Goal: Task Accomplishment & Management: Manage account settings

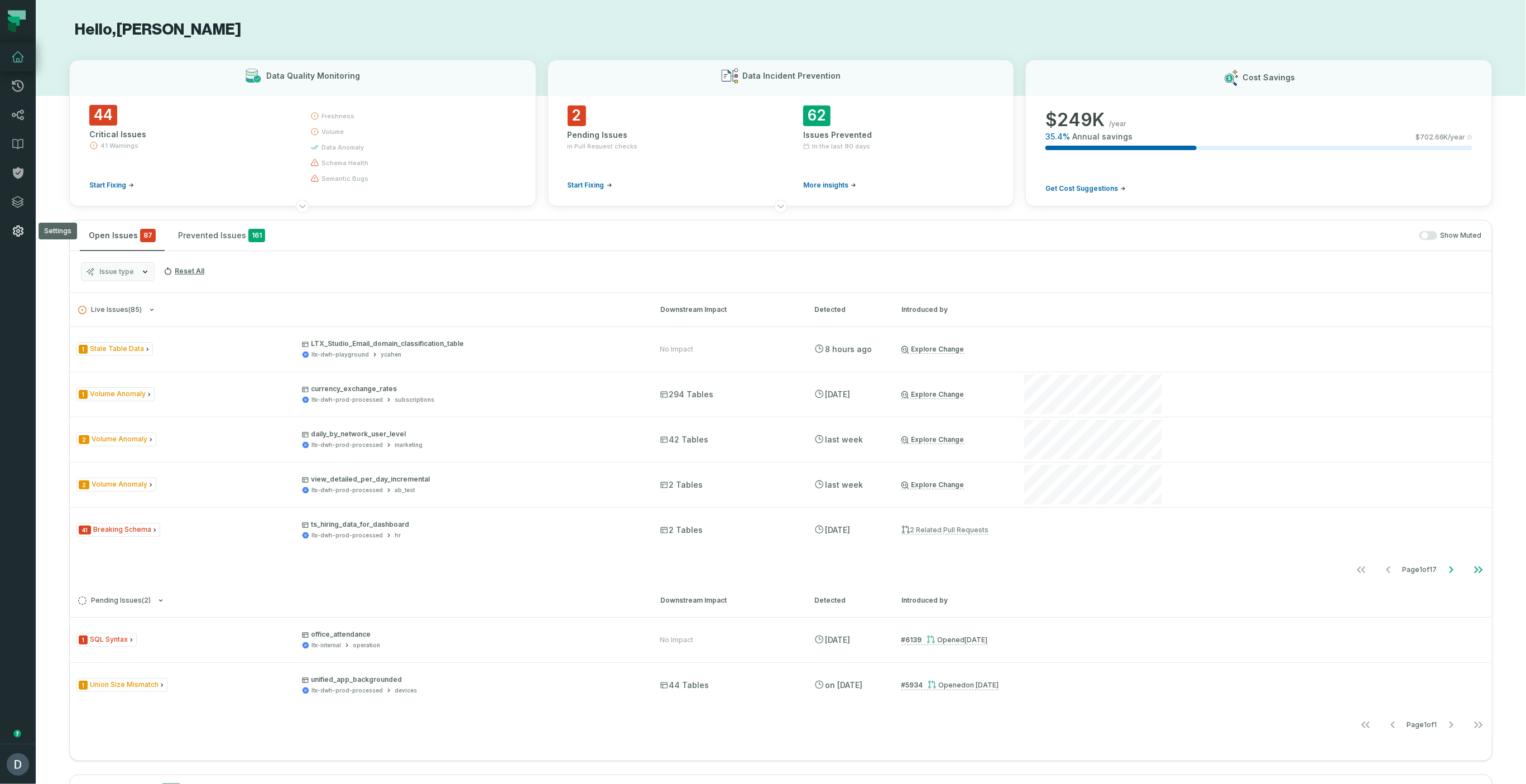
click at [15, 242] on link "Settings" at bounding box center [18, 231] width 36 height 29
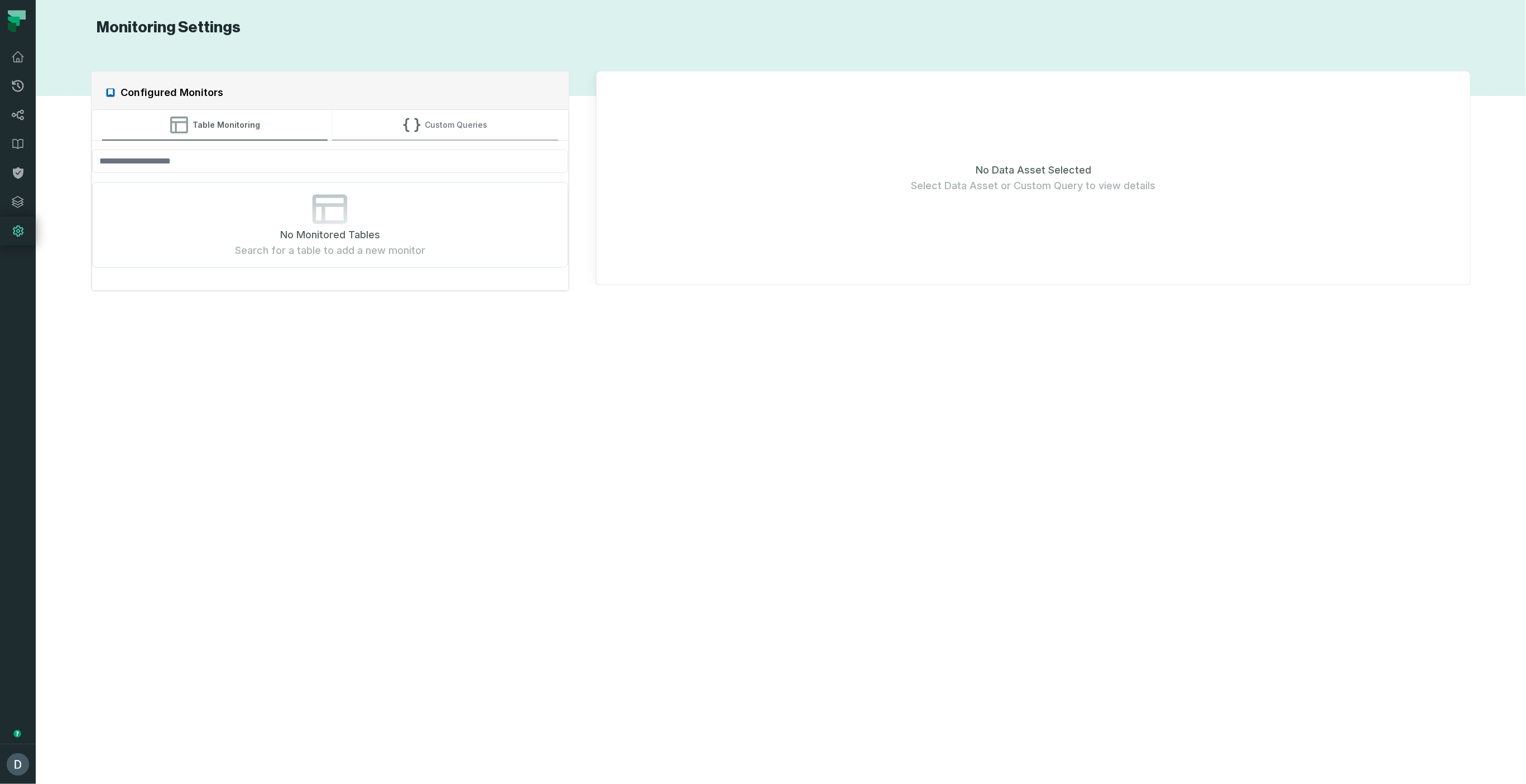
click at [459, 131] on button "Custom Queries" at bounding box center [445, 125] width 226 height 30
click at [318, 224] on button "Add Custom Query" at bounding box center [329, 226] width 106 height 22
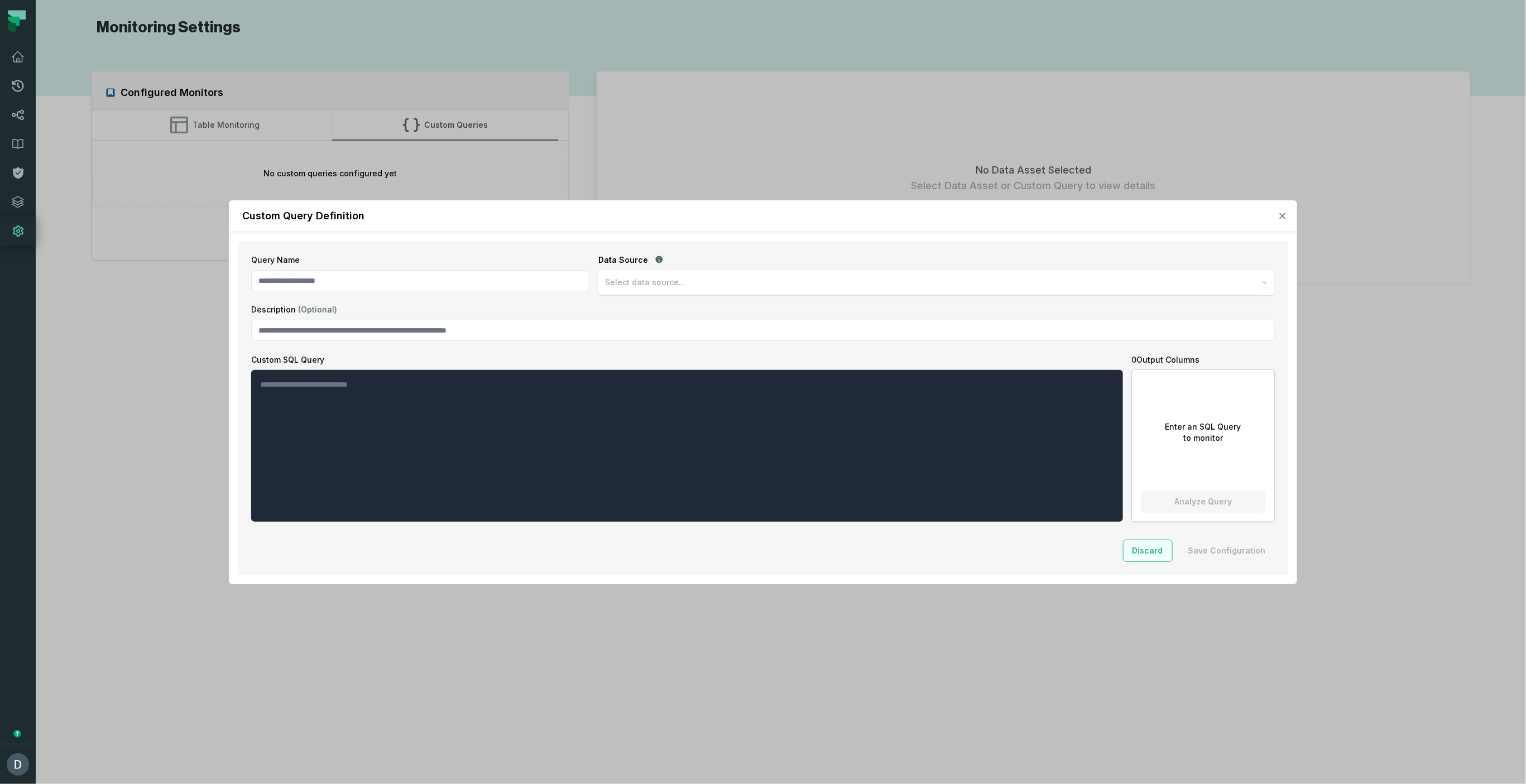
click at [1154, 550] on button "Discard" at bounding box center [1148, 550] width 50 height 22
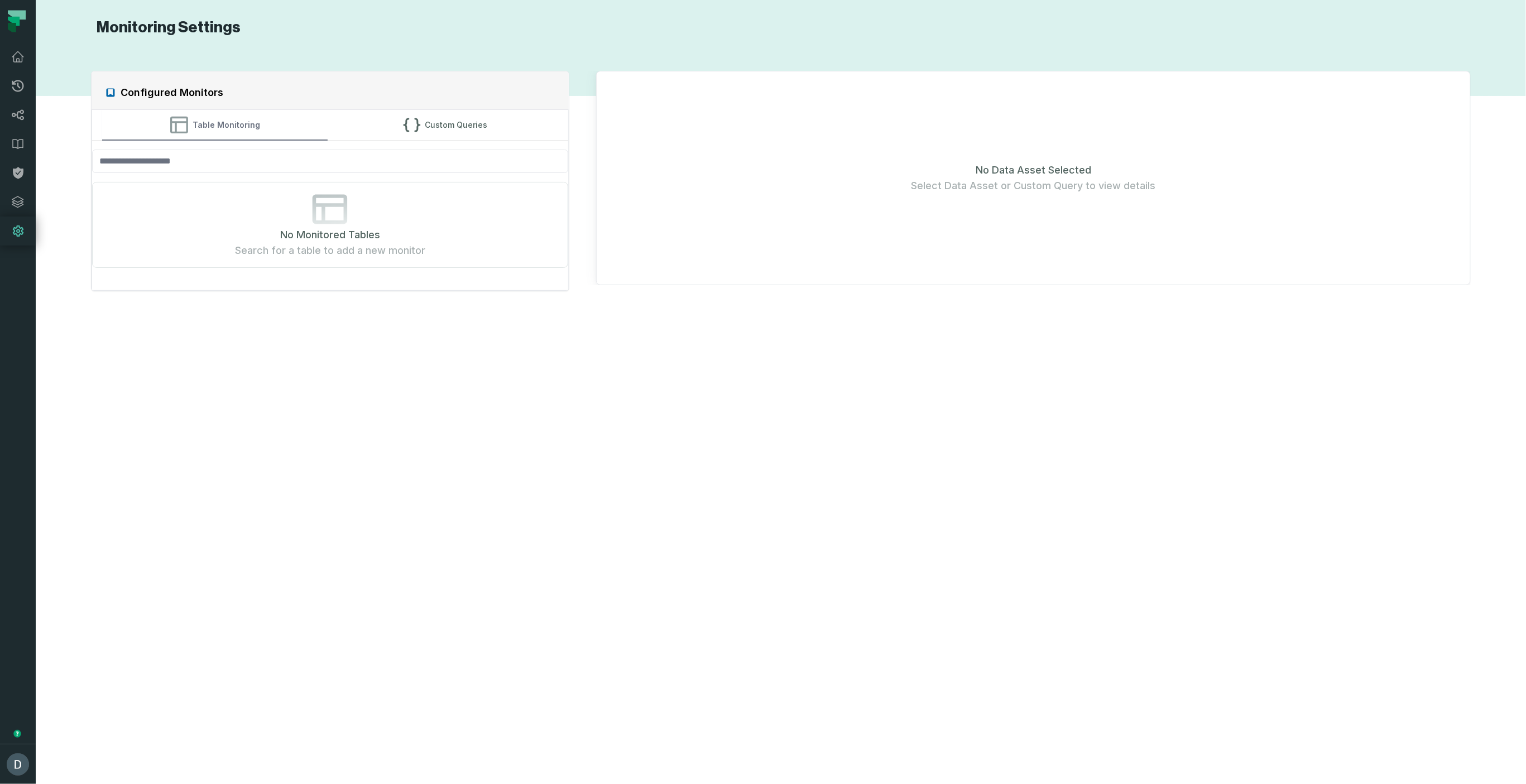
click at [208, 117] on button "Table Monitoring" at bounding box center [215, 125] width 226 height 30
drag, startPoint x: 184, startPoint y: 162, endPoint x: 208, endPoint y: 159, distance: 24.2
click at [184, 162] on input "search" at bounding box center [330, 162] width 476 height 24
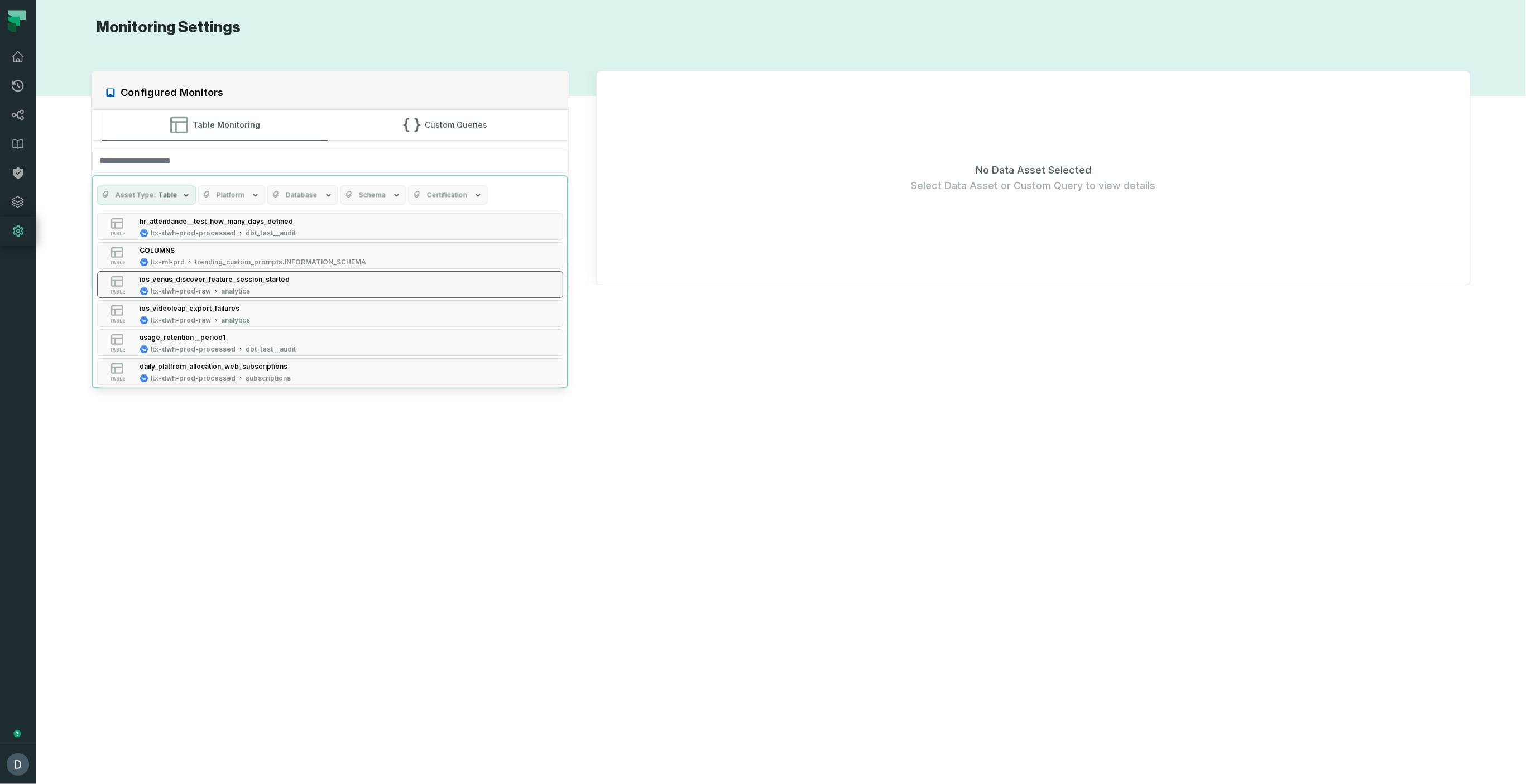
click at [225, 282] on div "ios_venus_discover_feature_session_started" at bounding box center [214, 279] width 150 height 8
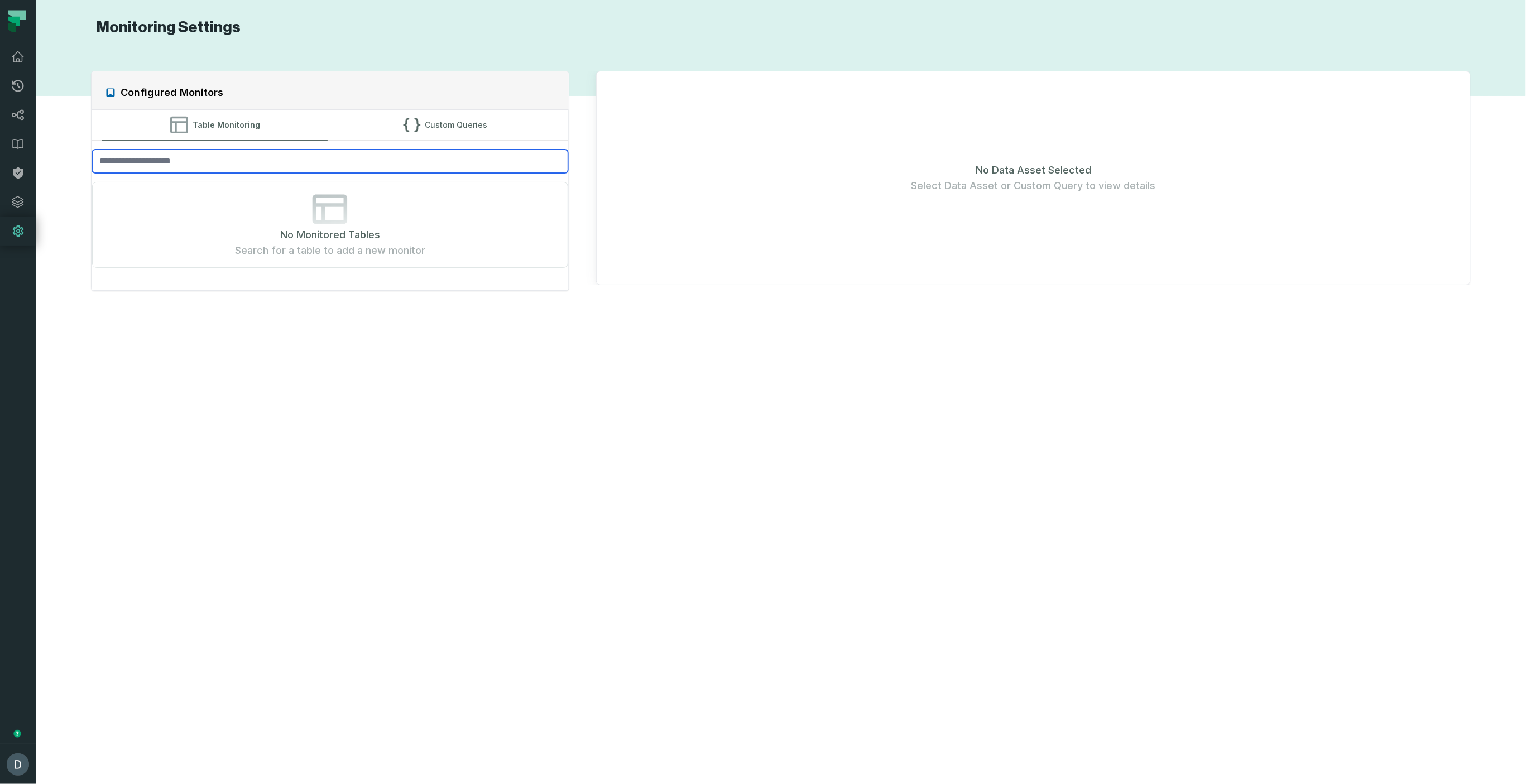
click at [202, 157] on input "search" at bounding box center [330, 162] width 476 height 24
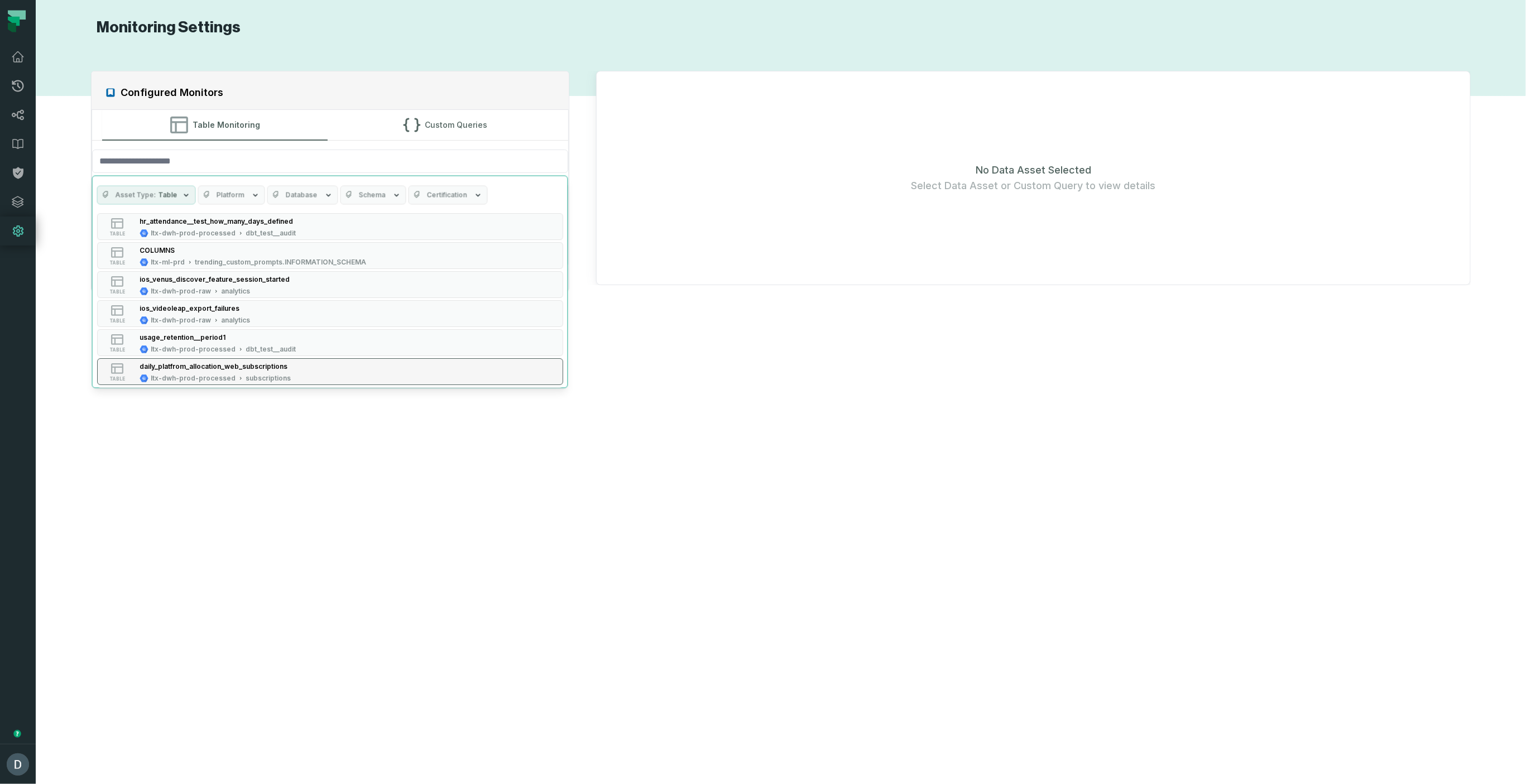
click at [205, 368] on div "daily_platfrom_allocation_web_subscriptions" at bounding box center [213, 366] width 148 height 8
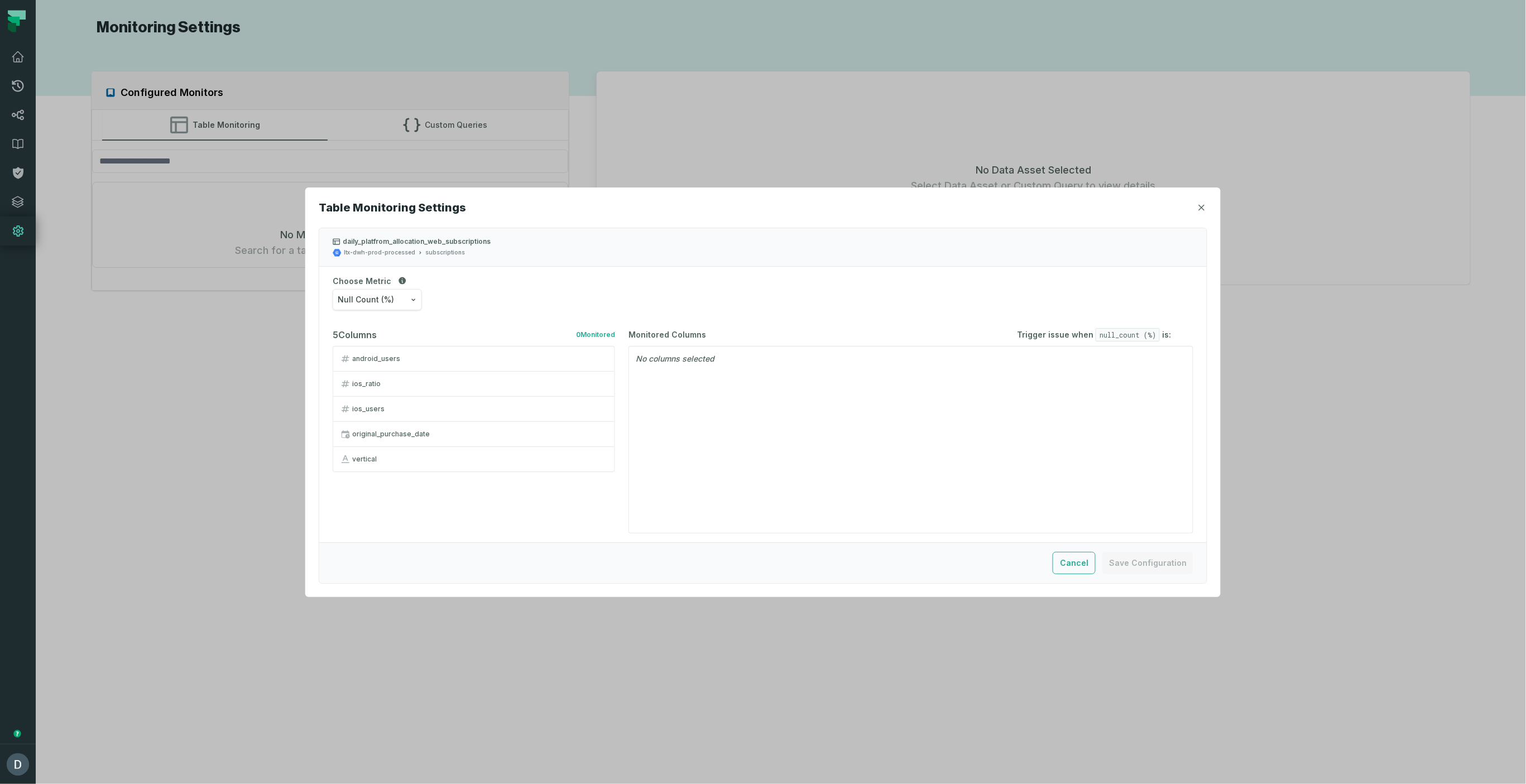
click at [387, 300] on span "Null Count (%)" at bounding box center [366, 299] width 56 height 11
click at [381, 348] on div "Zero Count" at bounding box center [381, 350] width 99 height 25
click at [386, 302] on span "Zero Count (%)" at bounding box center [366, 299] width 59 height 11
click at [378, 400] on div "Row Count" at bounding box center [381, 401] width 99 height 25
click at [382, 300] on span "Row Count (%)" at bounding box center [366, 299] width 57 height 11
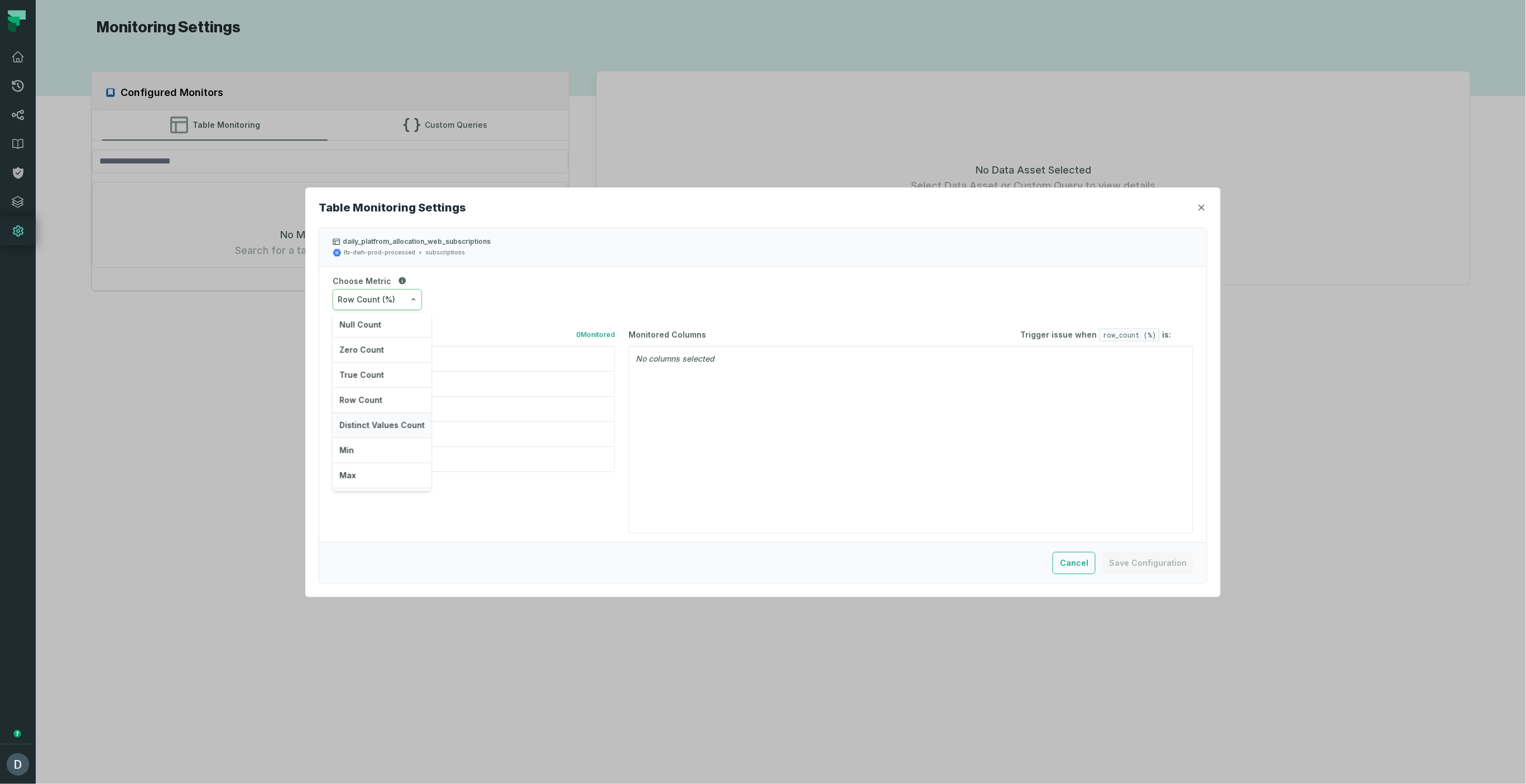
click at [376, 426] on div "Distinct Values Count" at bounding box center [381, 426] width 99 height 25
click at [364, 297] on span "Distinct Values Count (%)" at bounding box center [387, 299] width 99 height 11
click at [362, 447] on div "Min" at bounding box center [381, 451] width 99 height 25
click at [375, 295] on button "Min (%)" at bounding box center [377, 300] width 89 height 22
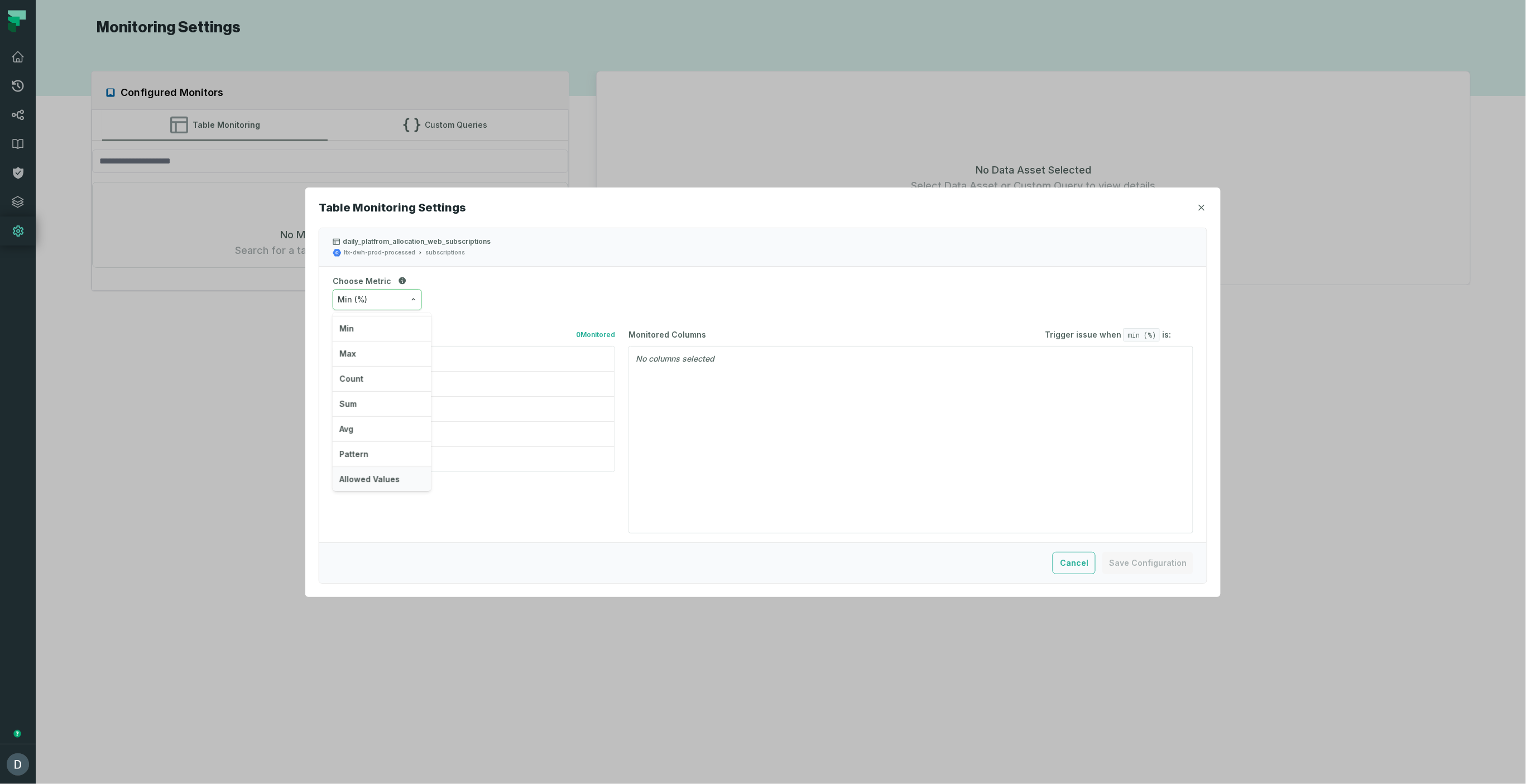
click at [375, 481] on div "Allowed Values" at bounding box center [381, 480] width 99 height 25
click at [376, 298] on span "Allowed Values" at bounding box center [367, 299] width 60 height 11
click at [361, 452] on div "Pattern" at bounding box center [381, 455] width 99 height 25
click at [368, 295] on button "Pattern" at bounding box center [377, 300] width 89 height 22
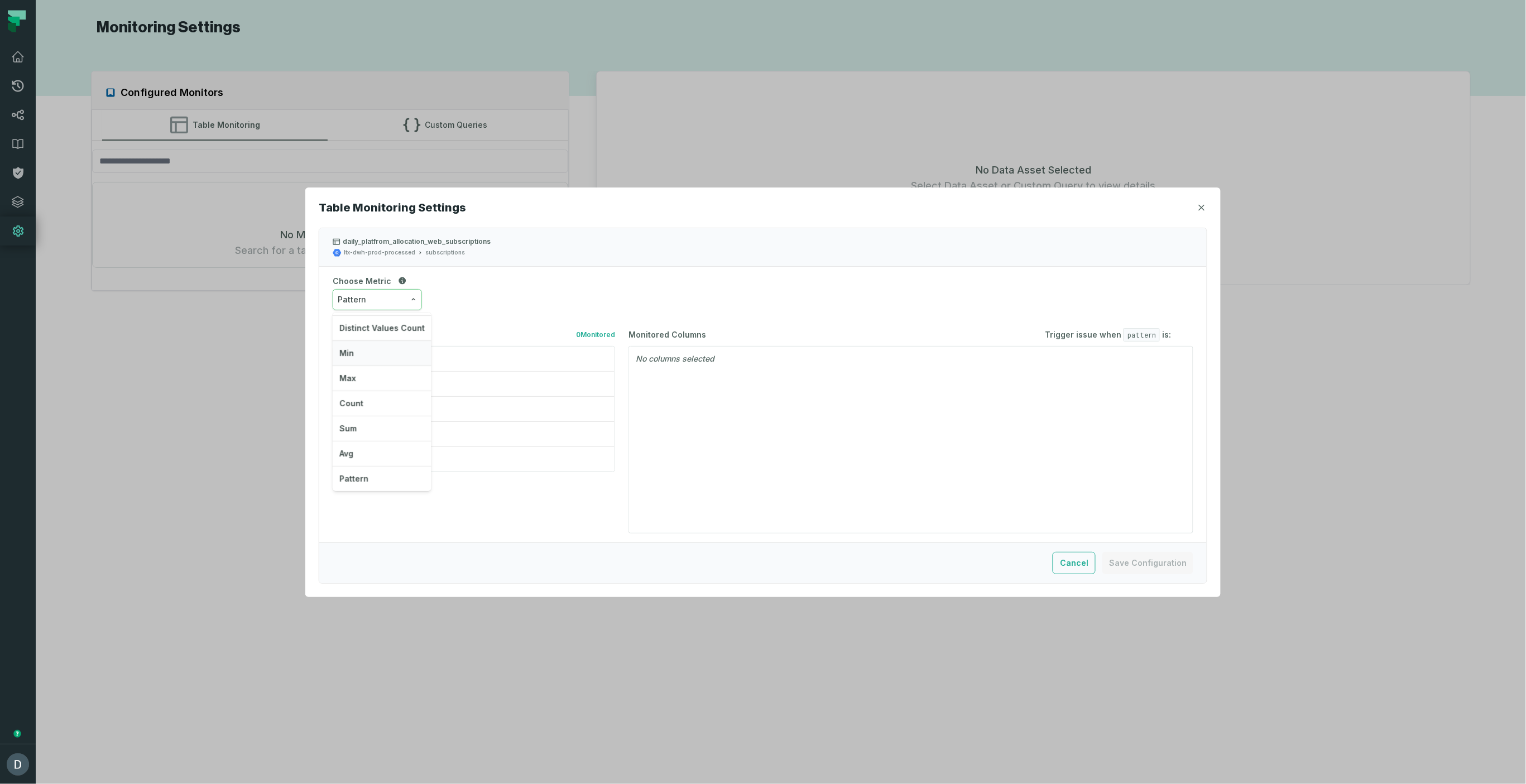
click at [361, 348] on div "Min" at bounding box center [381, 354] width 99 height 25
click at [366, 299] on span "Min (%)" at bounding box center [352, 299] width 30 height 11
click at [367, 327] on div "Null Count" at bounding box center [381, 325] width 99 height 25
click at [378, 358] on div "android_users" at bounding box center [480, 359] width 256 height 9
click at [1046, 359] on button "Not between" at bounding box center [1048, 360] width 54 height 9
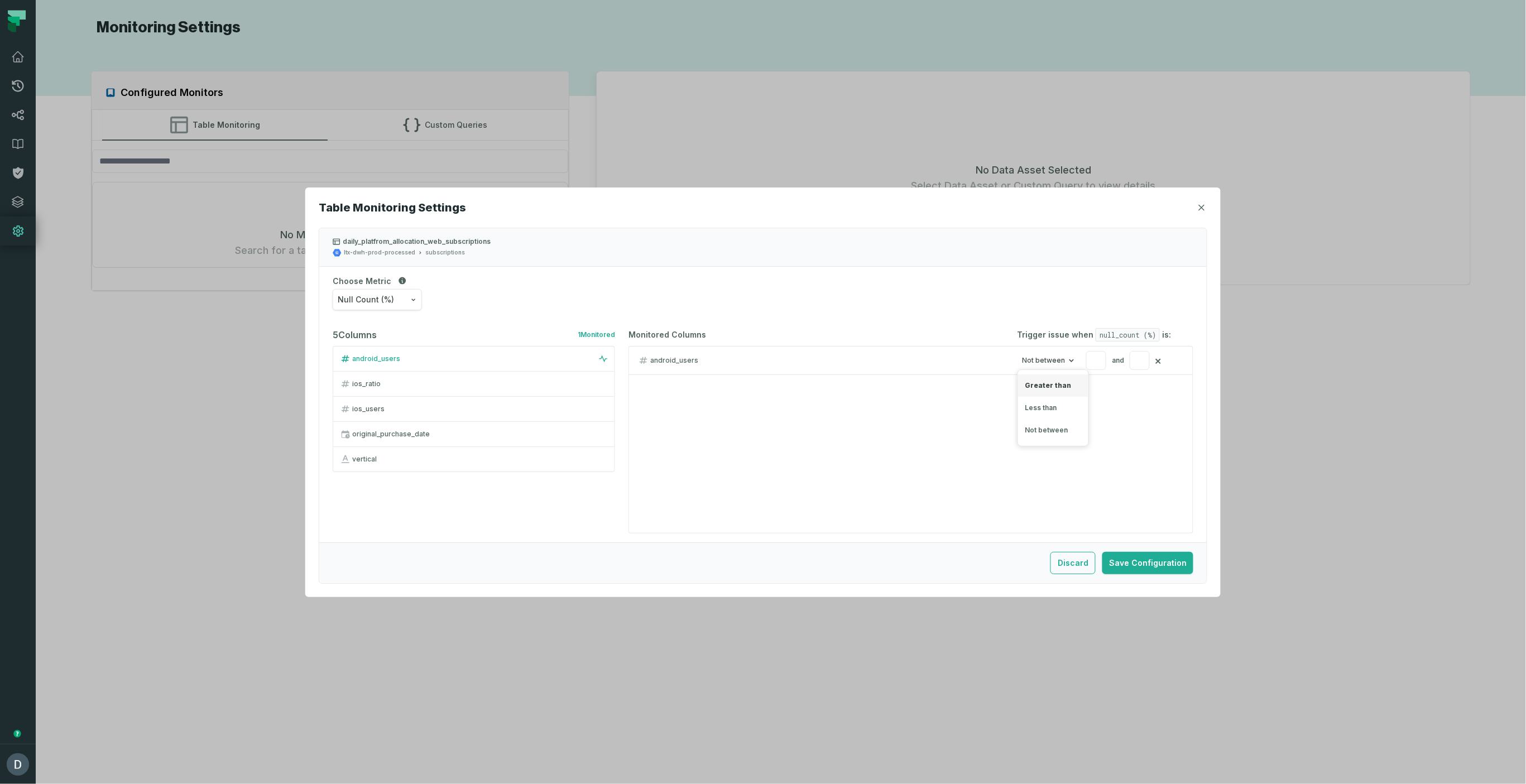
click at [1046, 383] on div "Greater than" at bounding box center [1053, 386] width 70 height 22
click at [1097, 358] on button "Greater than" at bounding box center [1093, 360] width 53 height 9
click at [386, 384] on div "5 Columns 1 Monitored android_users ios_ratio ios_users original_purchase_date …" at bounding box center [763, 430] width 887 height 223
click at [373, 378] on button "ios_ratio" at bounding box center [473, 383] width 281 height 25
click at [1157, 361] on button "×" at bounding box center [1158, 360] width 7 height 16
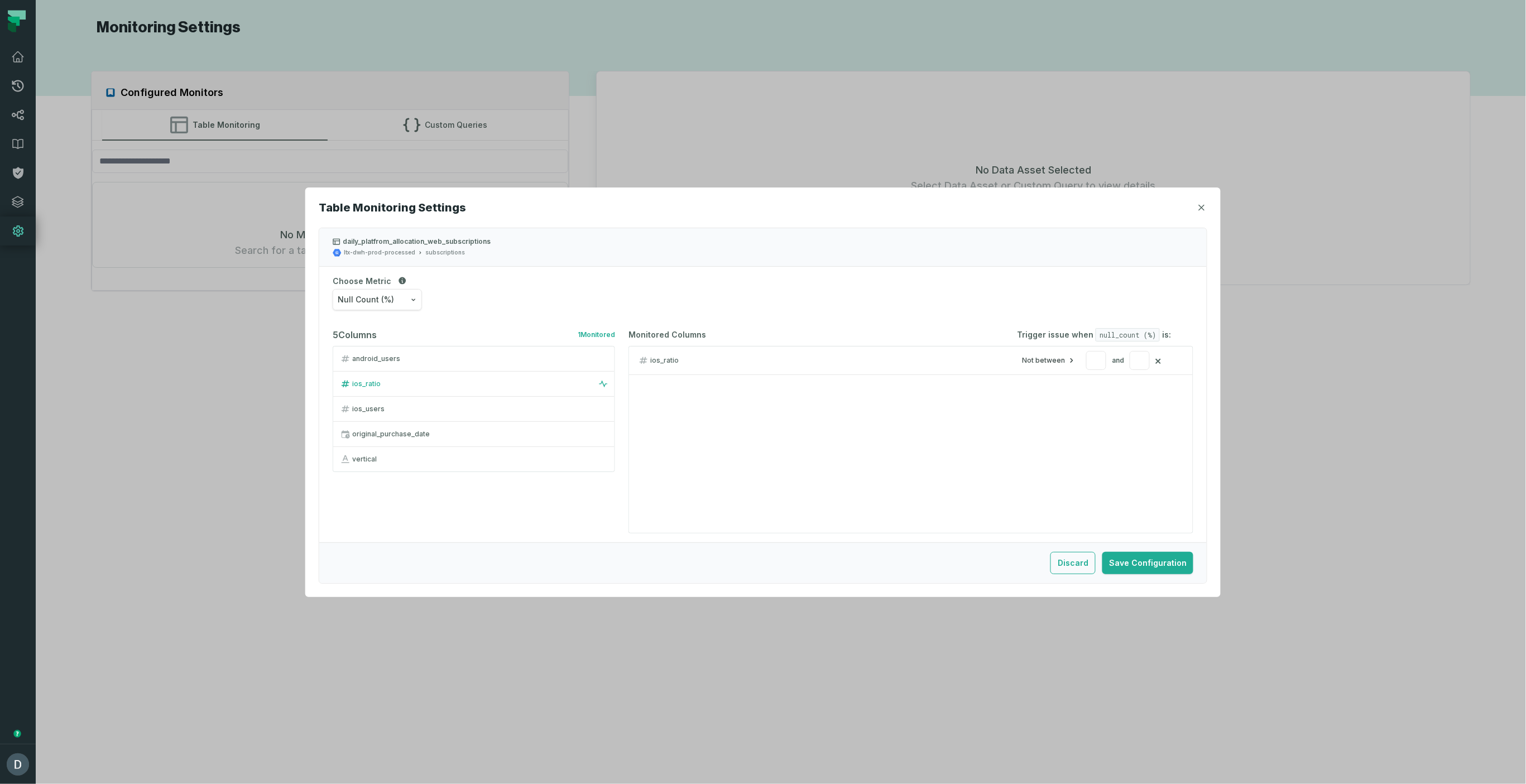
click at [1052, 361] on button "Not between" at bounding box center [1048, 360] width 54 height 9
click at [1051, 386] on div "Greater than" at bounding box center [1053, 386] width 70 height 22
click at [1095, 361] on button "Greater than" at bounding box center [1093, 360] width 53 height 9
drag, startPoint x: 1070, startPoint y: 384, endPoint x: 1073, endPoint y: 378, distance: 6.7
click at [1070, 383] on div "Greater than" at bounding box center [1098, 386] width 70 height 22
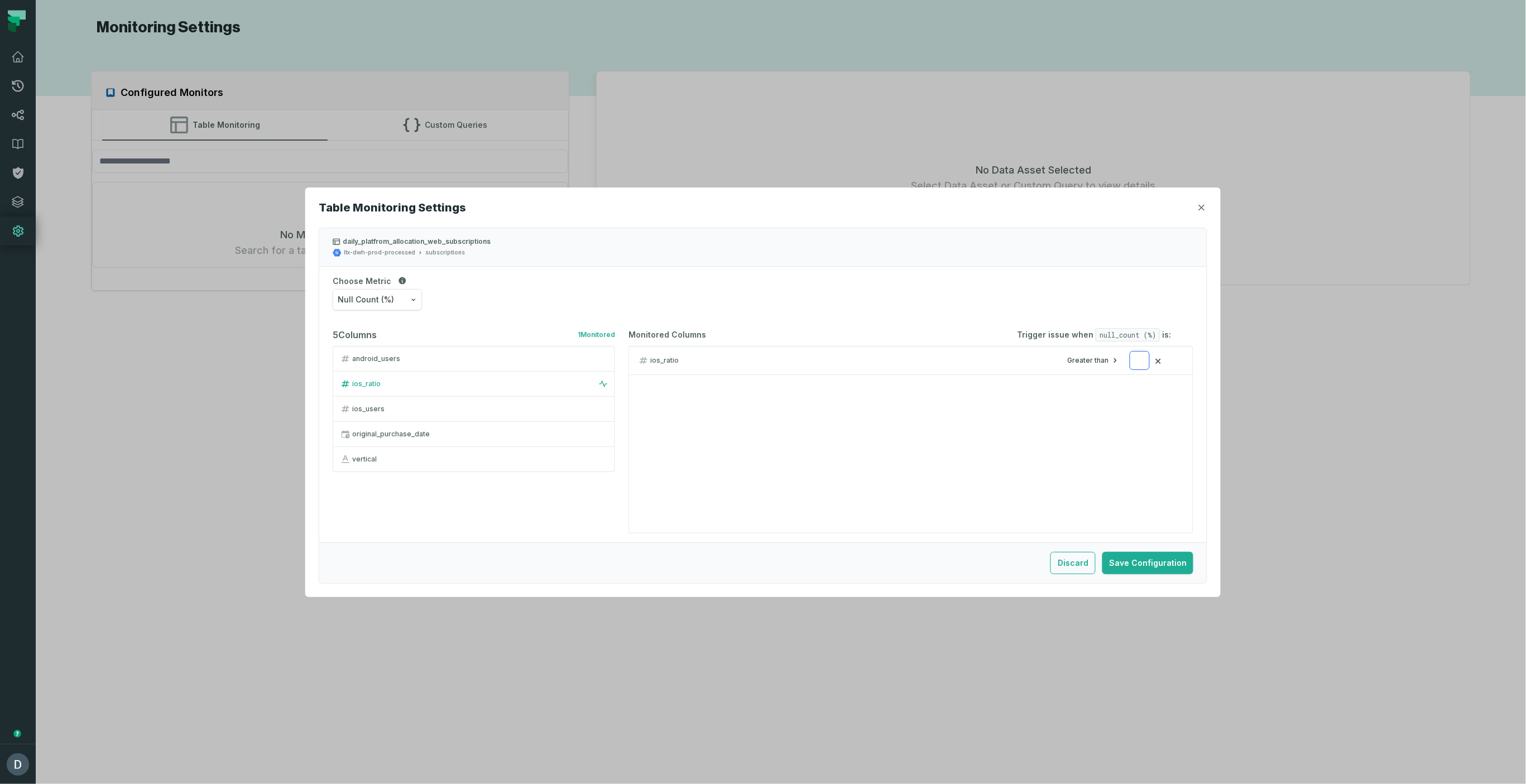
click at [1141, 363] on input "number" at bounding box center [1139, 360] width 20 height 19
type input "*"
click at [1073, 424] on div "ios_ratio Greater than * ×" at bounding box center [910, 439] width 565 height 188
click at [441, 382] on div "ios_ratio" at bounding box center [475, 384] width 246 height 9
click at [495, 381] on div "ios_ratio" at bounding box center [480, 384] width 256 height 9
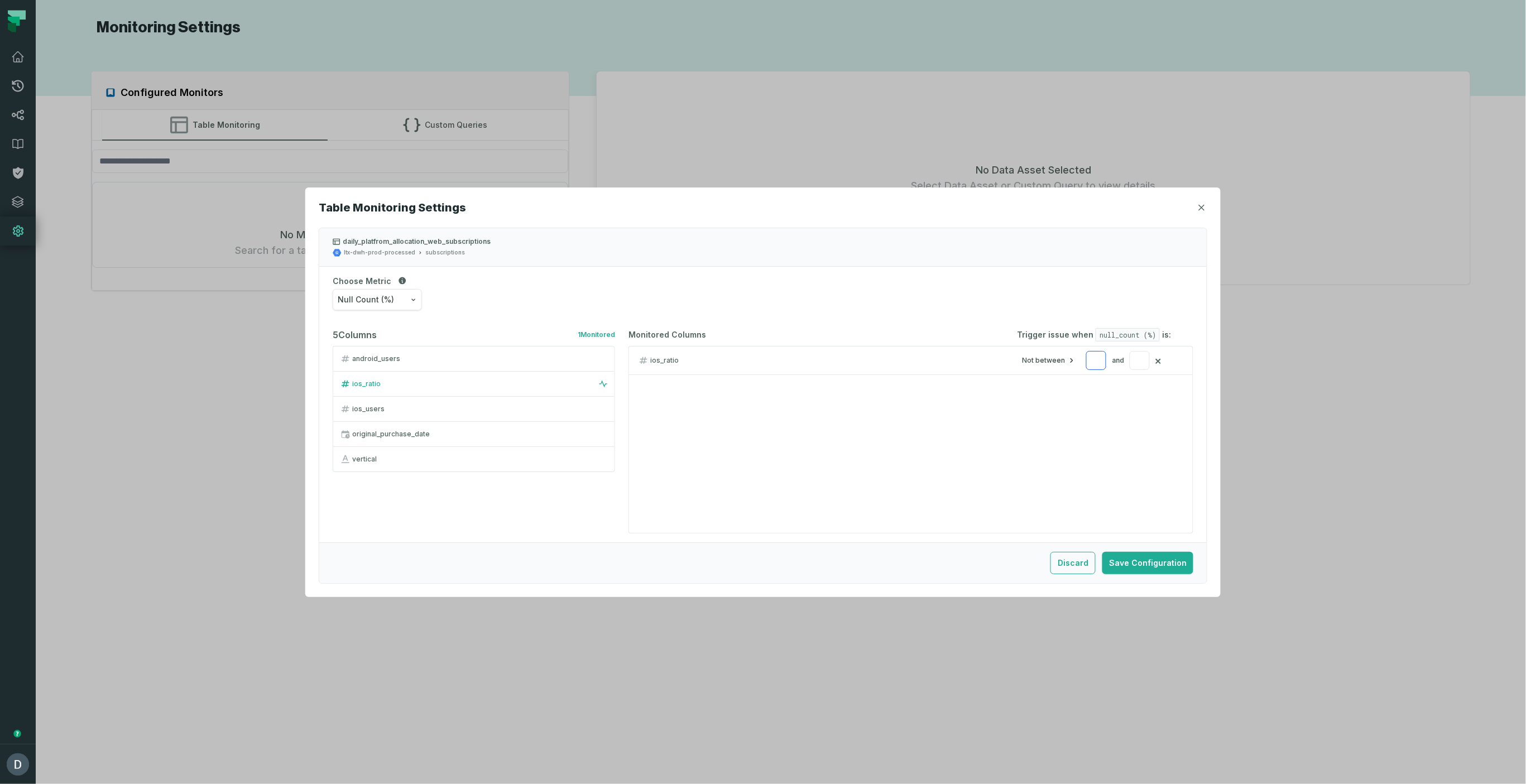
click at [1086, 363] on input "number" at bounding box center [1096, 360] width 20 height 19
type input "*"
click at [995, 411] on div "ios_ratio Not between * and *** ×" at bounding box center [910, 439] width 565 height 188
click at [398, 280] on icon at bounding box center [402, 280] width 7 height 7
drag, startPoint x: 651, startPoint y: 335, endPoint x: 722, endPoint y: 330, distance: 71.2
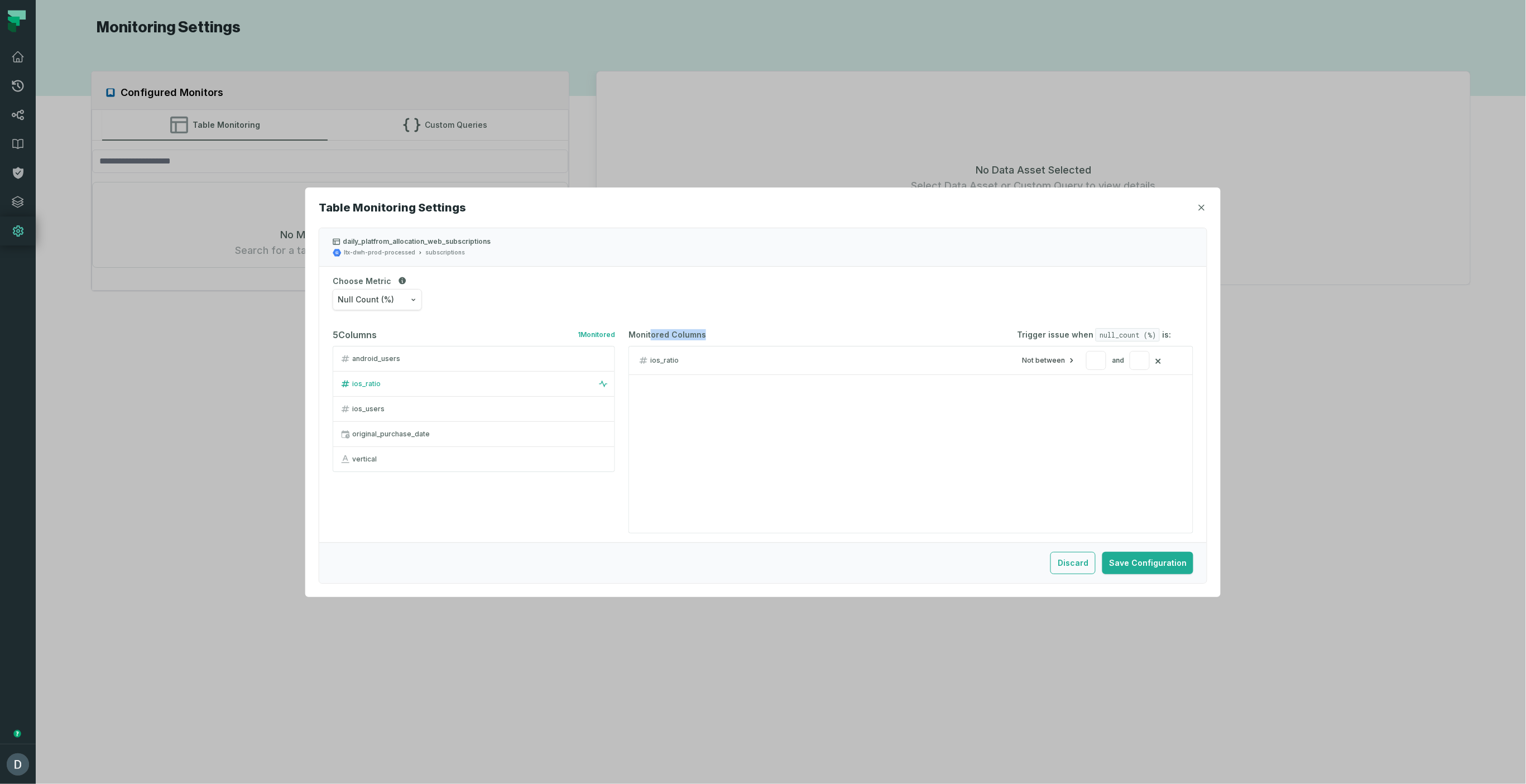
click at [722, 330] on div "Monitored Columns Trigger issue when null_count (%) is:" at bounding box center [899, 335] width 542 height 13
drag, startPoint x: 1033, startPoint y: 330, endPoint x: 1110, endPoint y: 332, distance: 77.0
click at [1110, 332] on div "Trigger issue when null_count (%) is:" at bounding box center [1094, 335] width 154 height 13
click at [1102, 332] on span "null_count (%)" at bounding box center [1128, 335] width 65 height 13
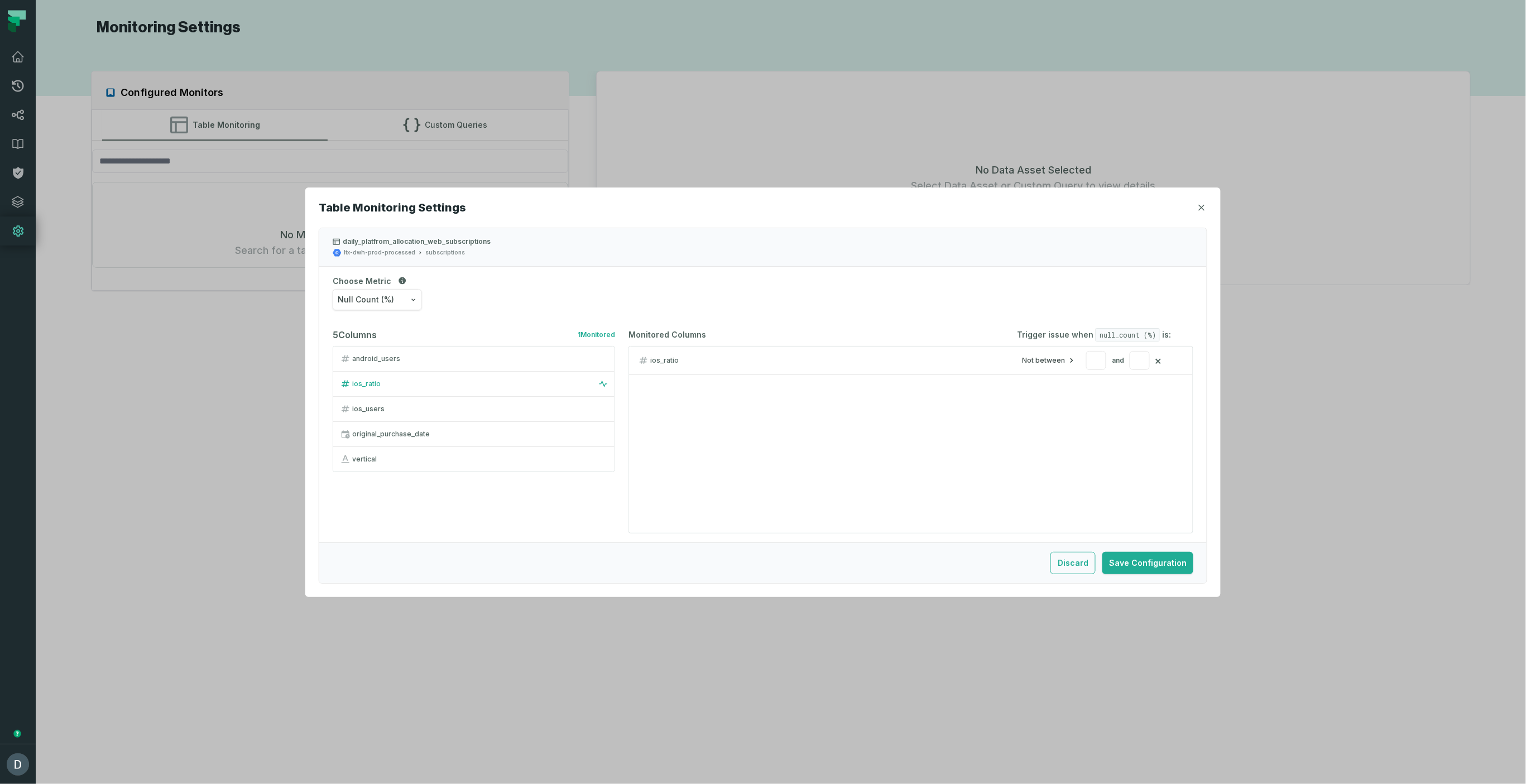
drag, startPoint x: 1095, startPoint y: 332, endPoint x: 1172, endPoint y: 335, distance: 77.1
click at [1172, 335] on div "Monitored Columns Trigger issue when null_count (%) is: ios_ratio Not between *…" at bounding box center [910, 430] width 565 height 205
click at [1067, 359] on icon "button" at bounding box center [1071, 360] width 9 height 9
click at [1050, 381] on div "Greater than" at bounding box center [1053, 386] width 70 height 22
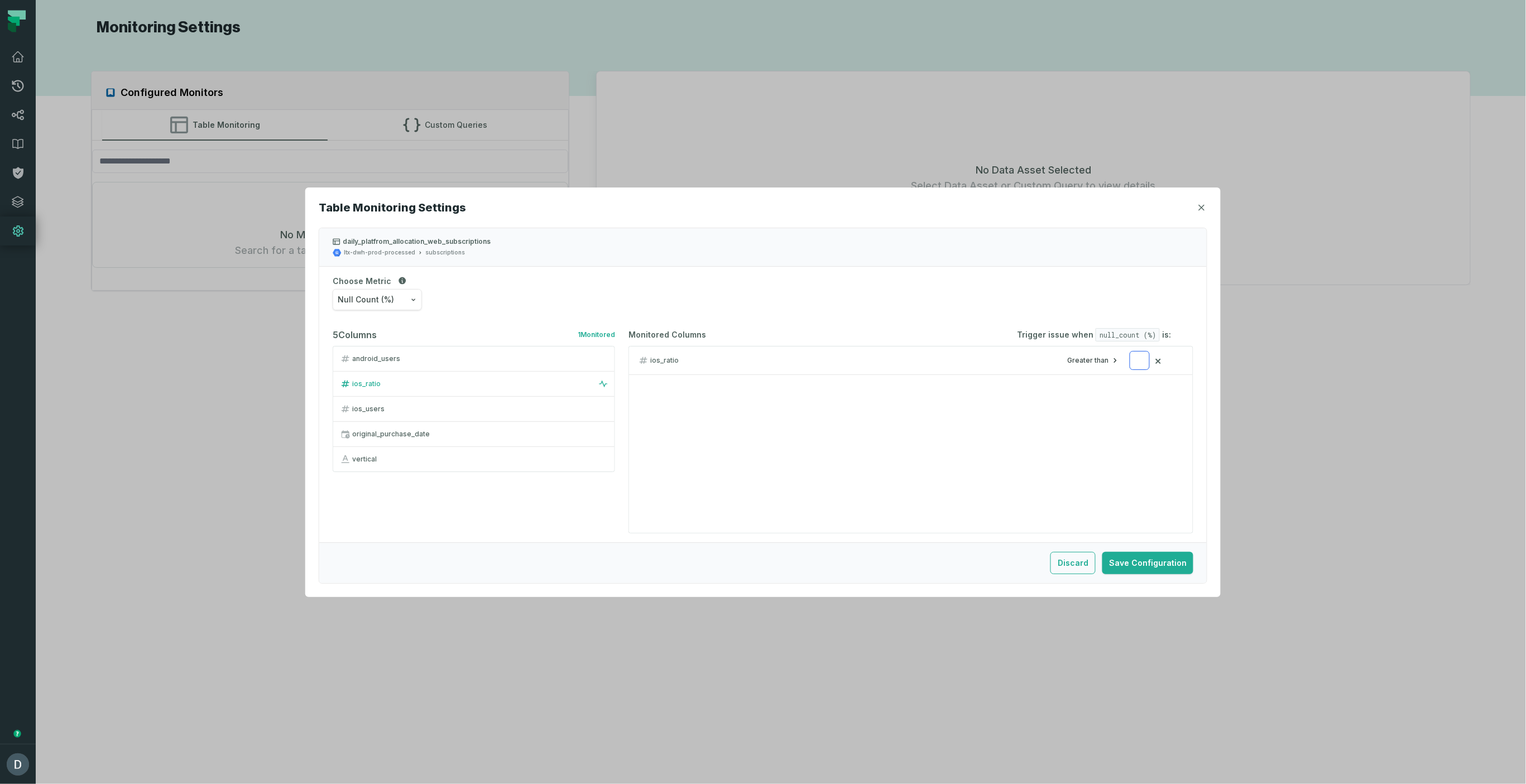
drag, startPoint x: 1128, startPoint y: 359, endPoint x: 1145, endPoint y: 358, distance: 17.0
click at [1145, 358] on input "***" at bounding box center [1139, 360] width 20 height 19
type input "*"
click at [389, 298] on span "Null Count (%)" at bounding box center [366, 299] width 56 height 11
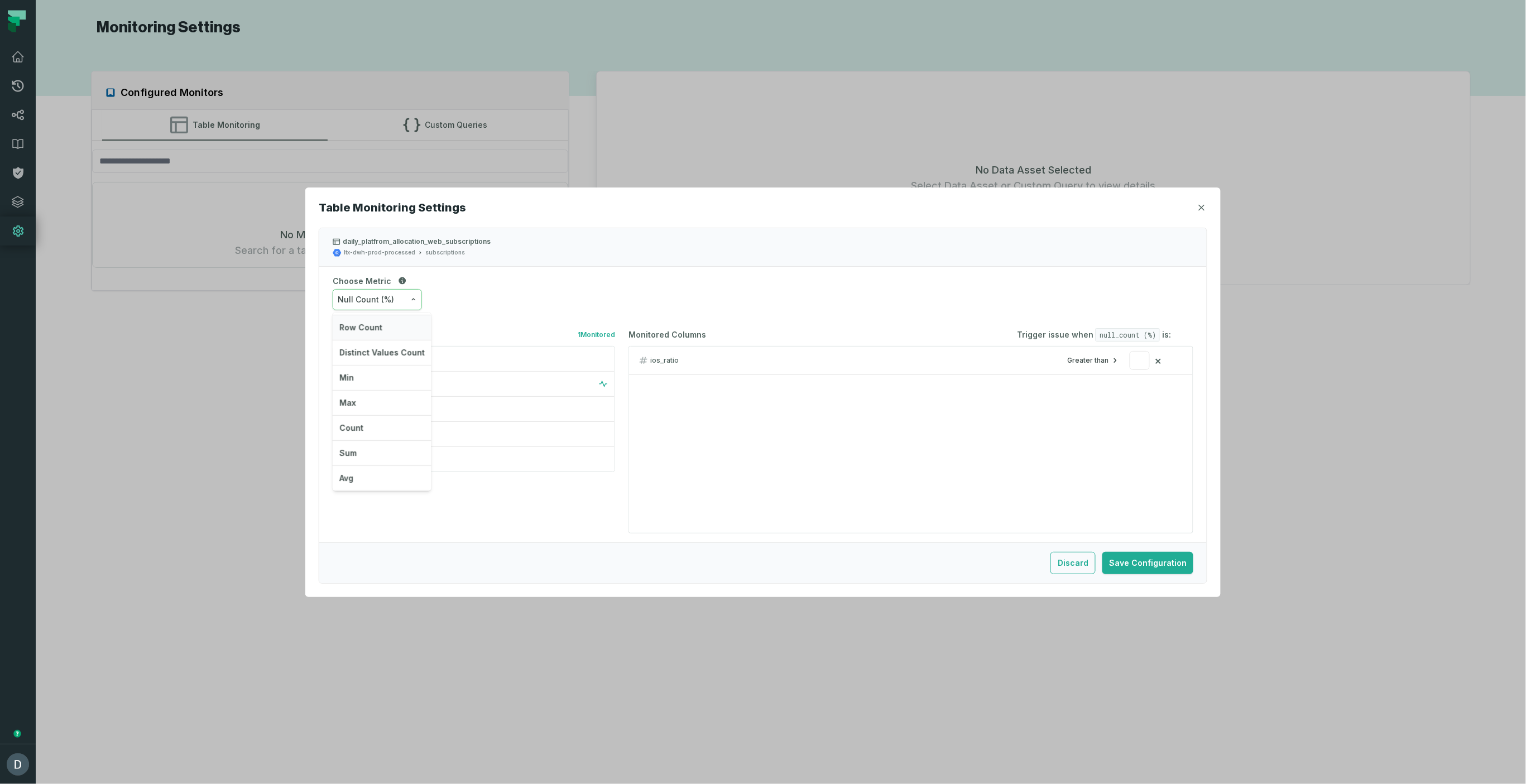
click at [367, 326] on div "Row Count" at bounding box center [381, 328] width 99 height 25
click at [375, 355] on div "android_users" at bounding box center [480, 359] width 256 height 9
click at [1093, 563] on button "Discard" at bounding box center [1073, 563] width 45 height 22
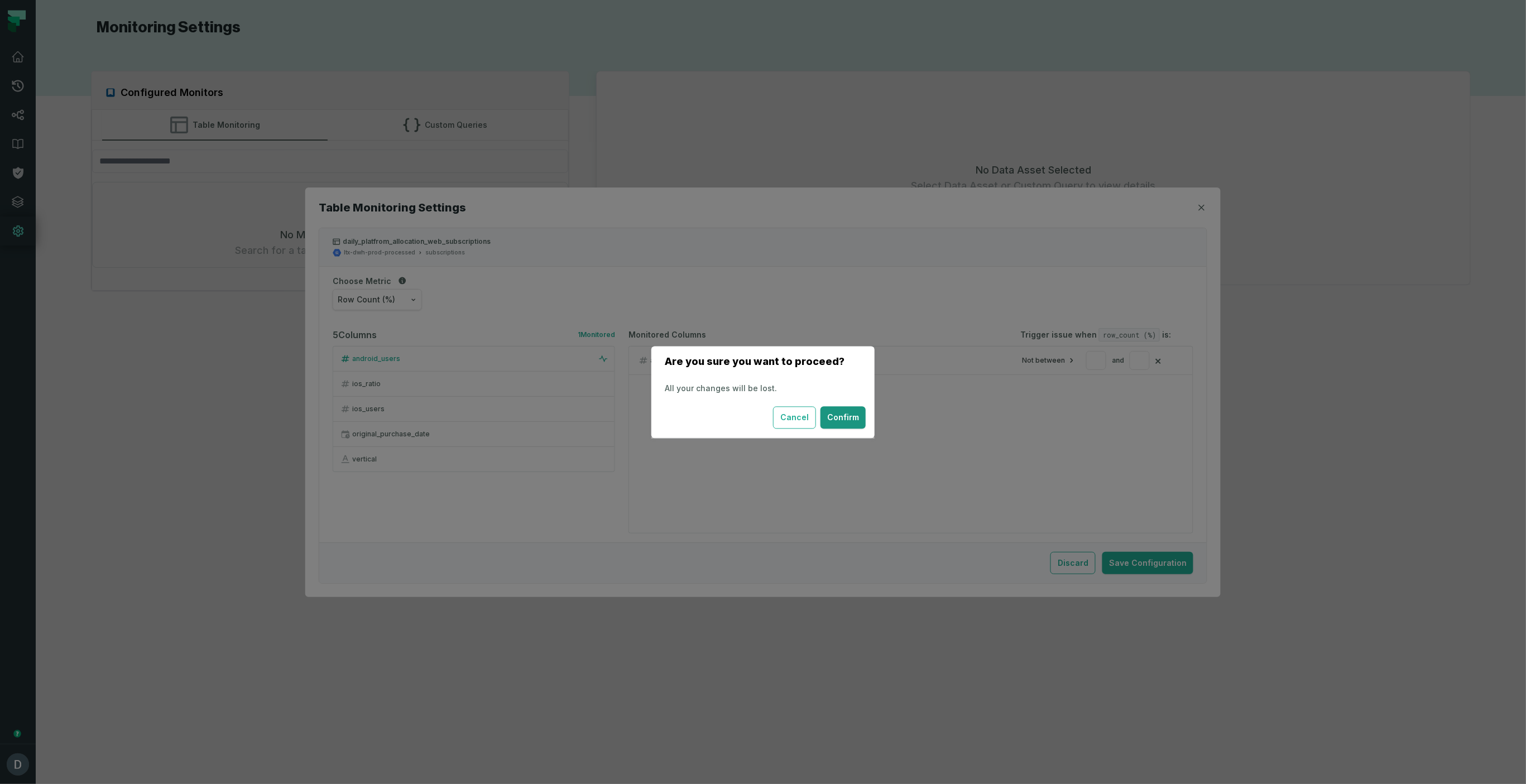
click at [830, 422] on button "Confirm" at bounding box center [843, 418] width 45 height 22
